Goal: Task Accomplishment & Management: Manage account settings

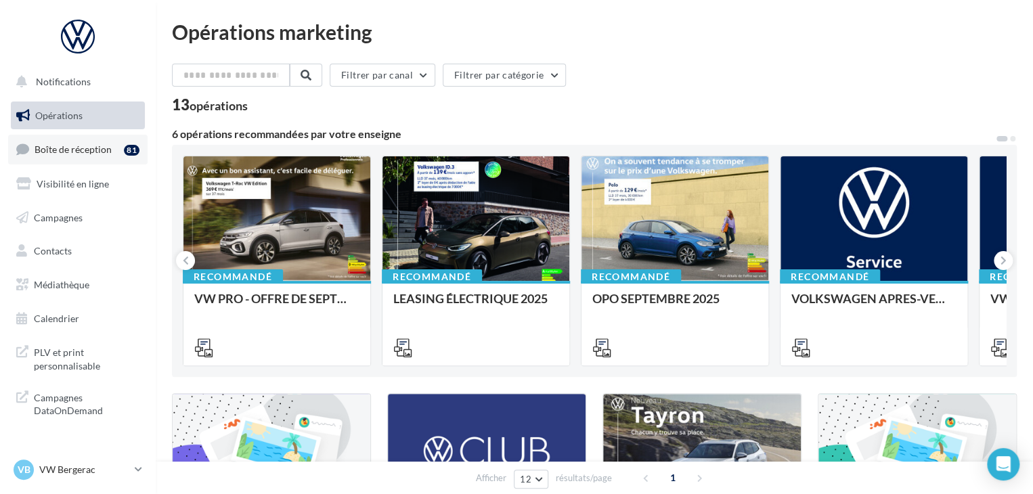
click at [97, 156] on link "Boîte de réception 81" at bounding box center [77, 149] width 139 height 29
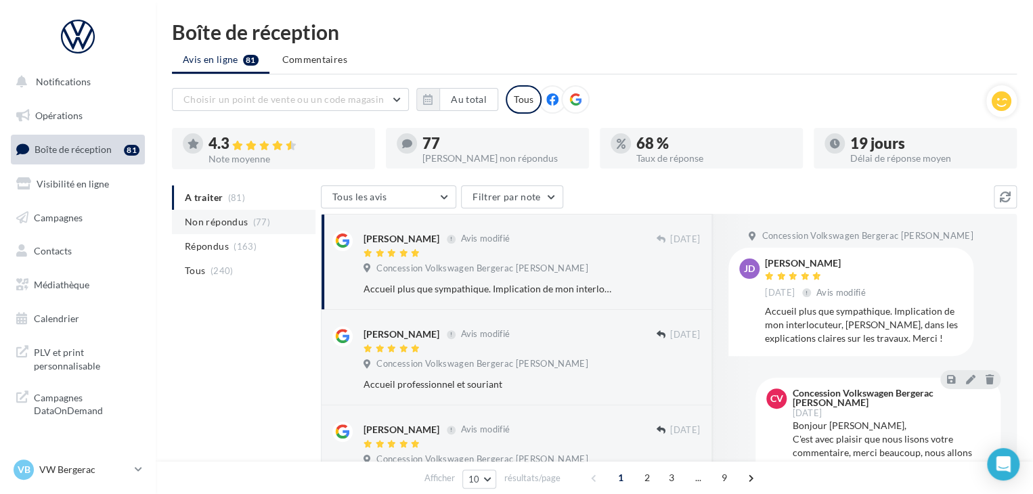
click at [272, 221] on li "Non répondus (77)" at bounding box center [243, 222] width 143 height 24
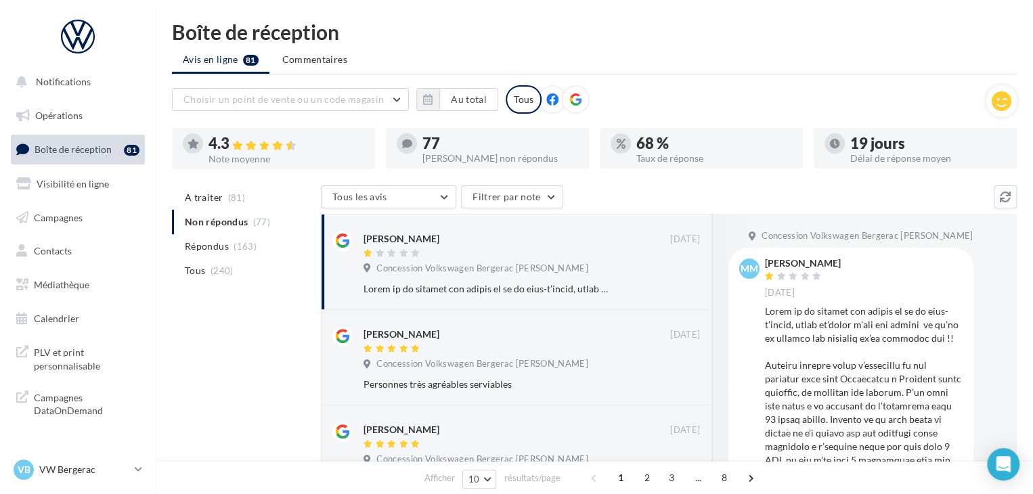
click at [109, 451] on nav "Notifications Opérations Boîte de réception 81 Visibilité en ligne Campagnes Co…" at bounding box center [78, 247] width 156 height 494
click at [108, 466] on p "VW Bergerac" at bounding box center [84, 470] width 90 height 14
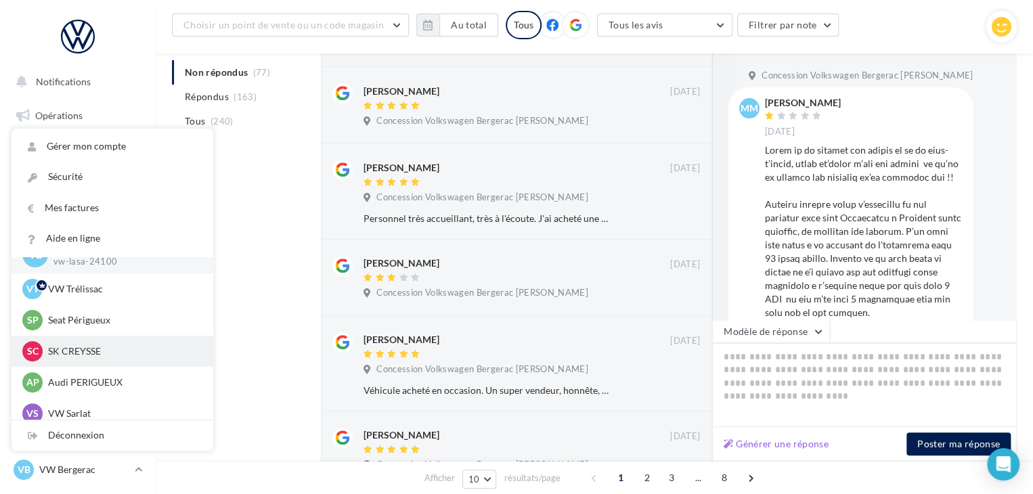
scroll to position [31, 0]
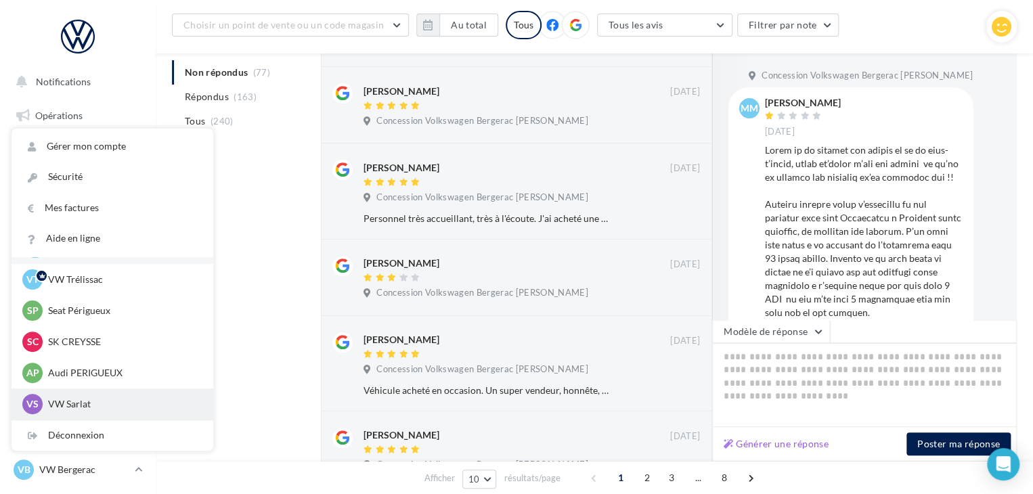
click at [86, 399] on p "VW Sarlat" at bounding box center [122, 404] width 149 height 14
